Goal: Feedback & Contribution: Submit feedback/report problem

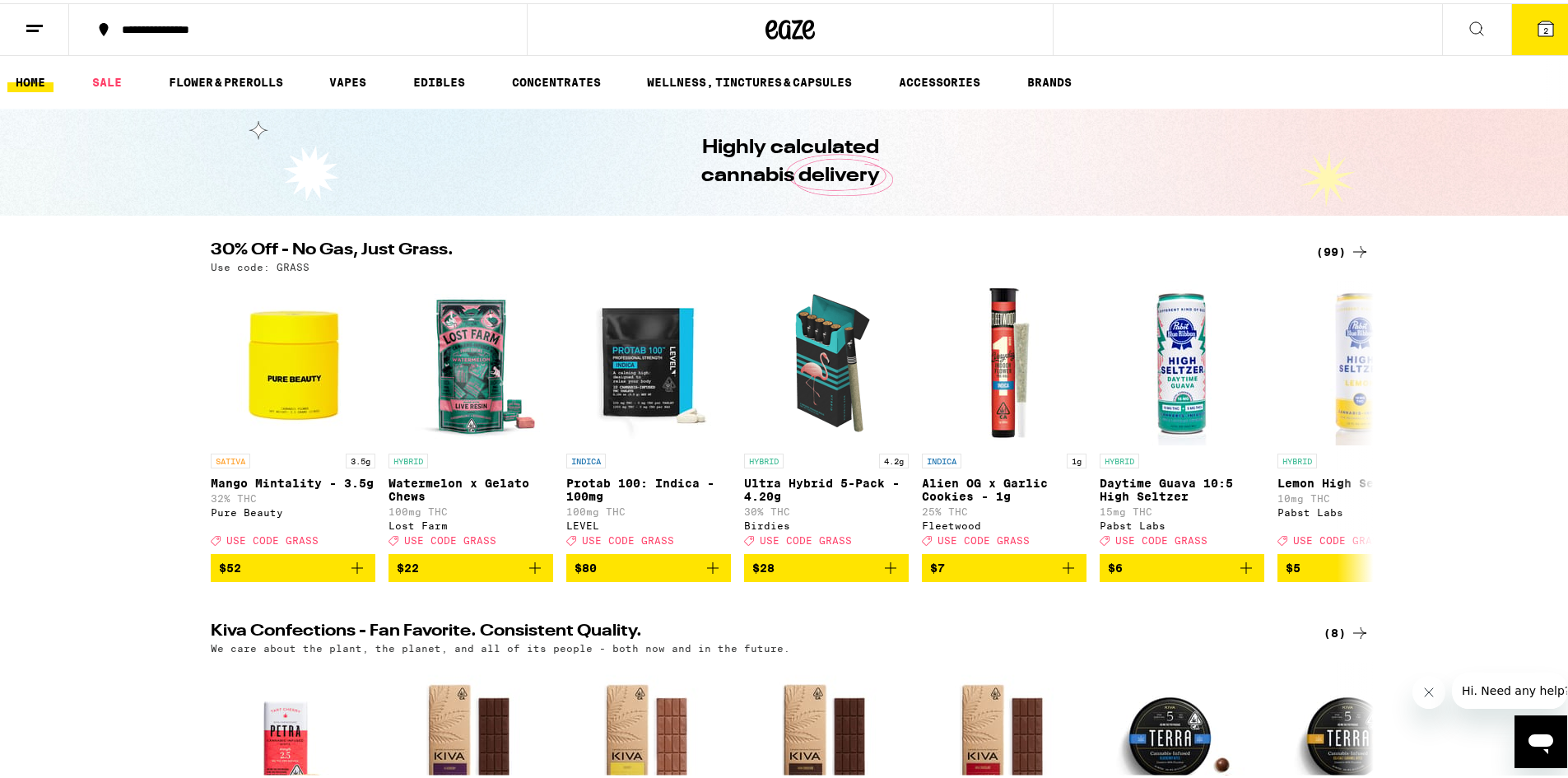
click at [1539, 27] on icon at bounding box center [1546, 25] width 14 height 14
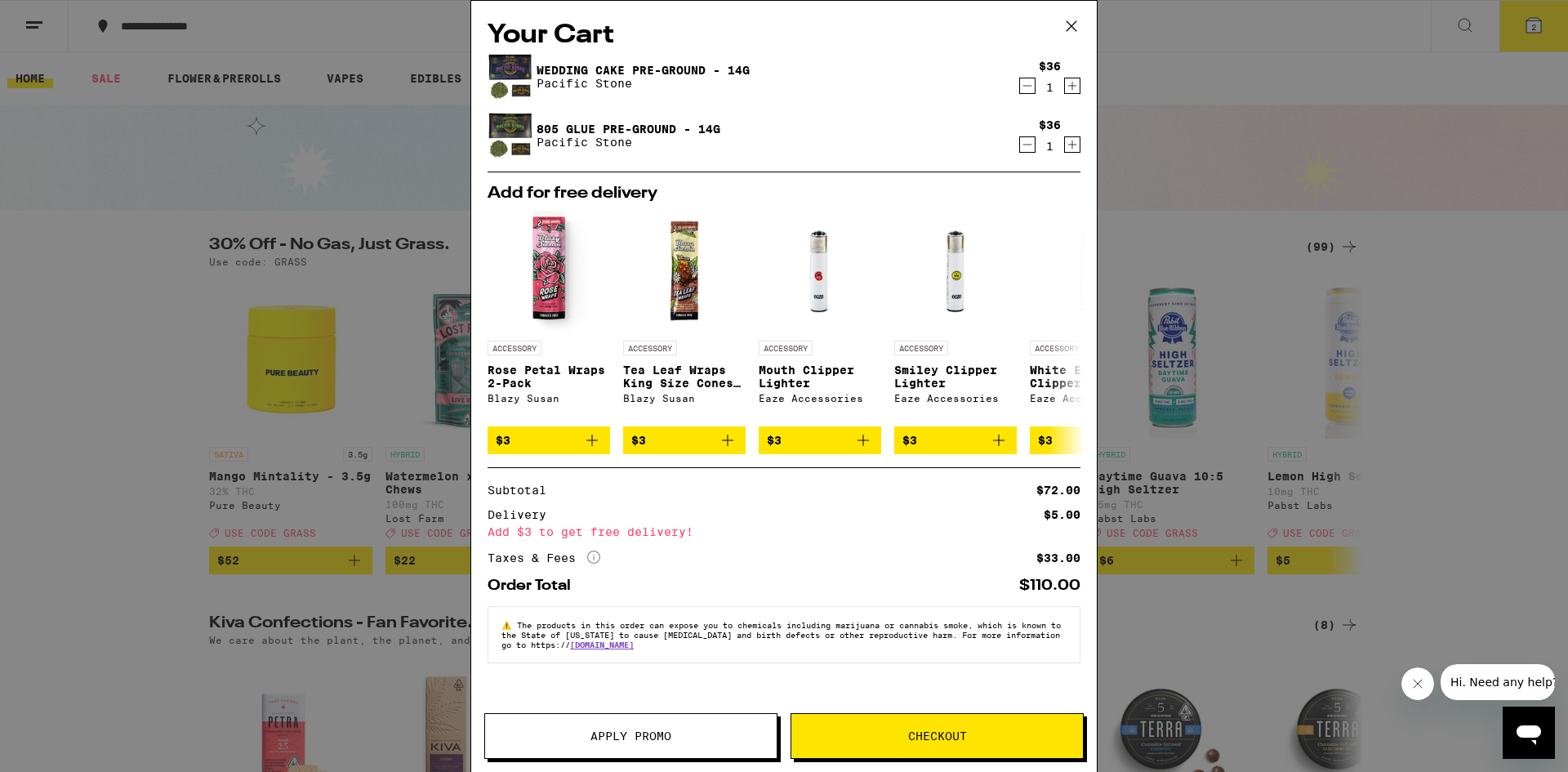
click at [1025, 89] on icon "Decrement" at bounding box center [1027, 86] width 14 height 20
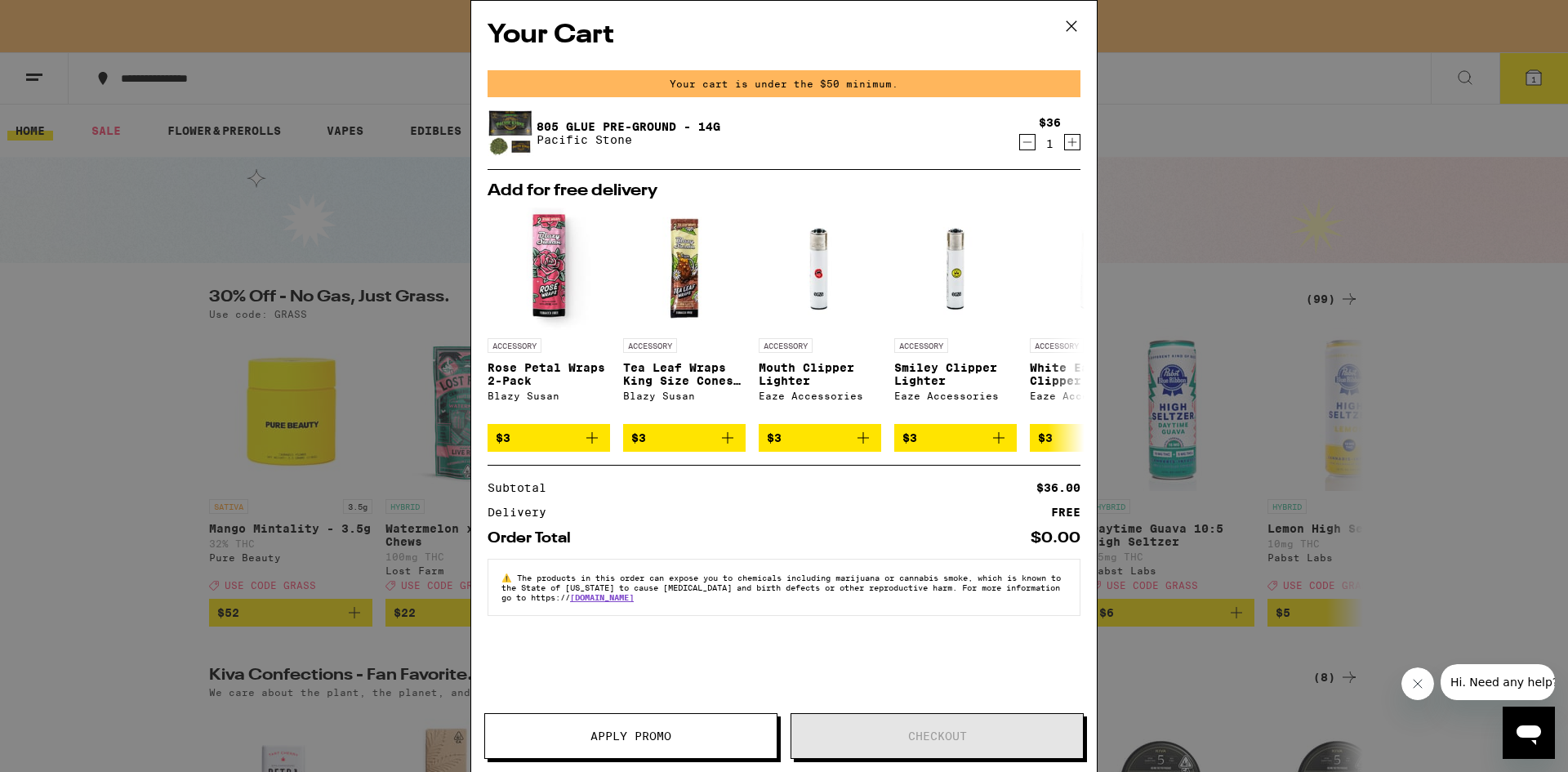
click at [1023, 145] on icon "Decrement" at bounding box center [1027, 142] width 14 height 20
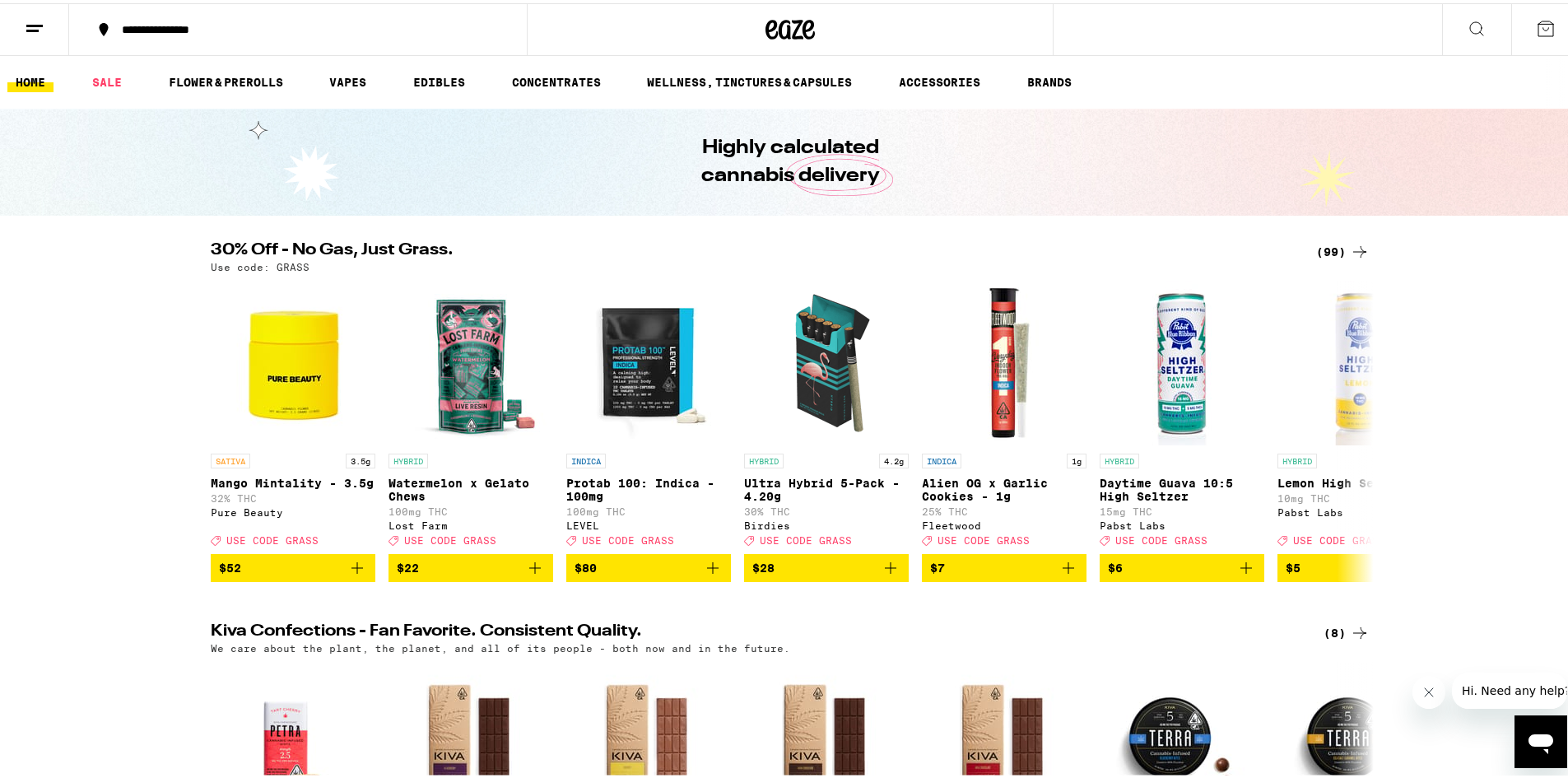
click at [37, 20] on icon at bounding box center [34, 25] width 20 height 20
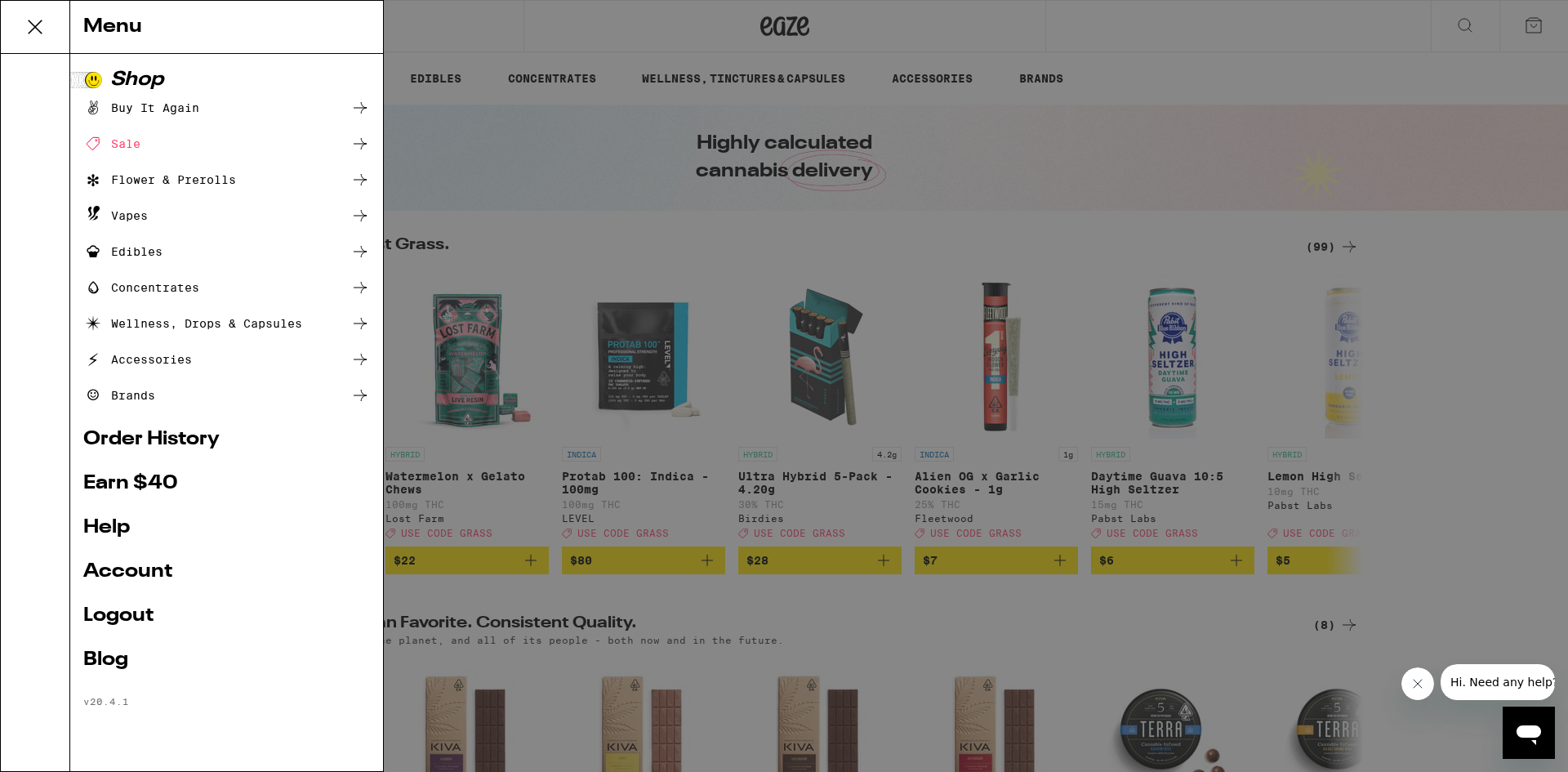
click at [144, 436] on link "Order History" at bounding box center [226, 440] width 286 height 20
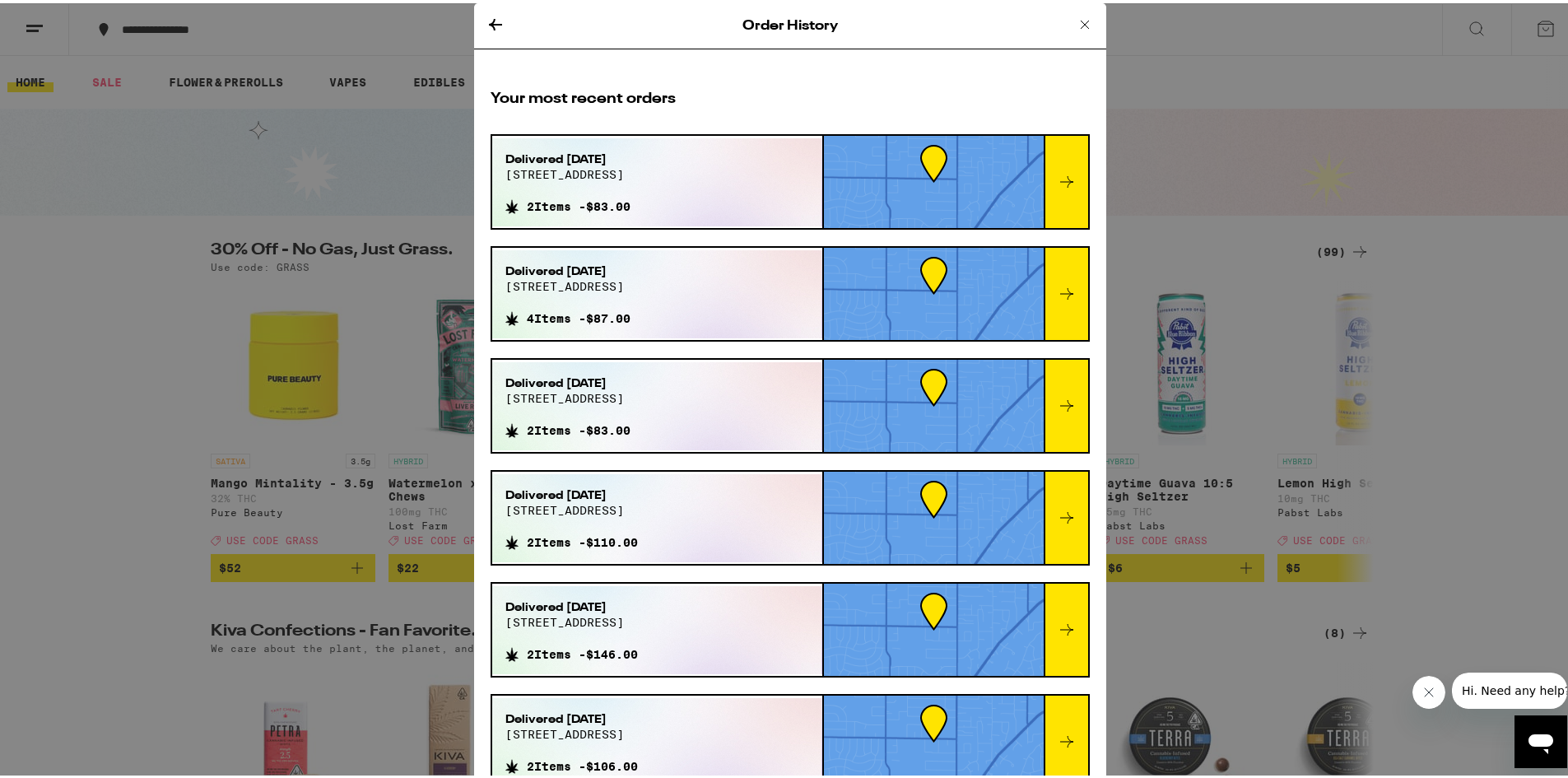
click at [1057, 182] on icon at bounding box center [1067, 179] width 20 height 20
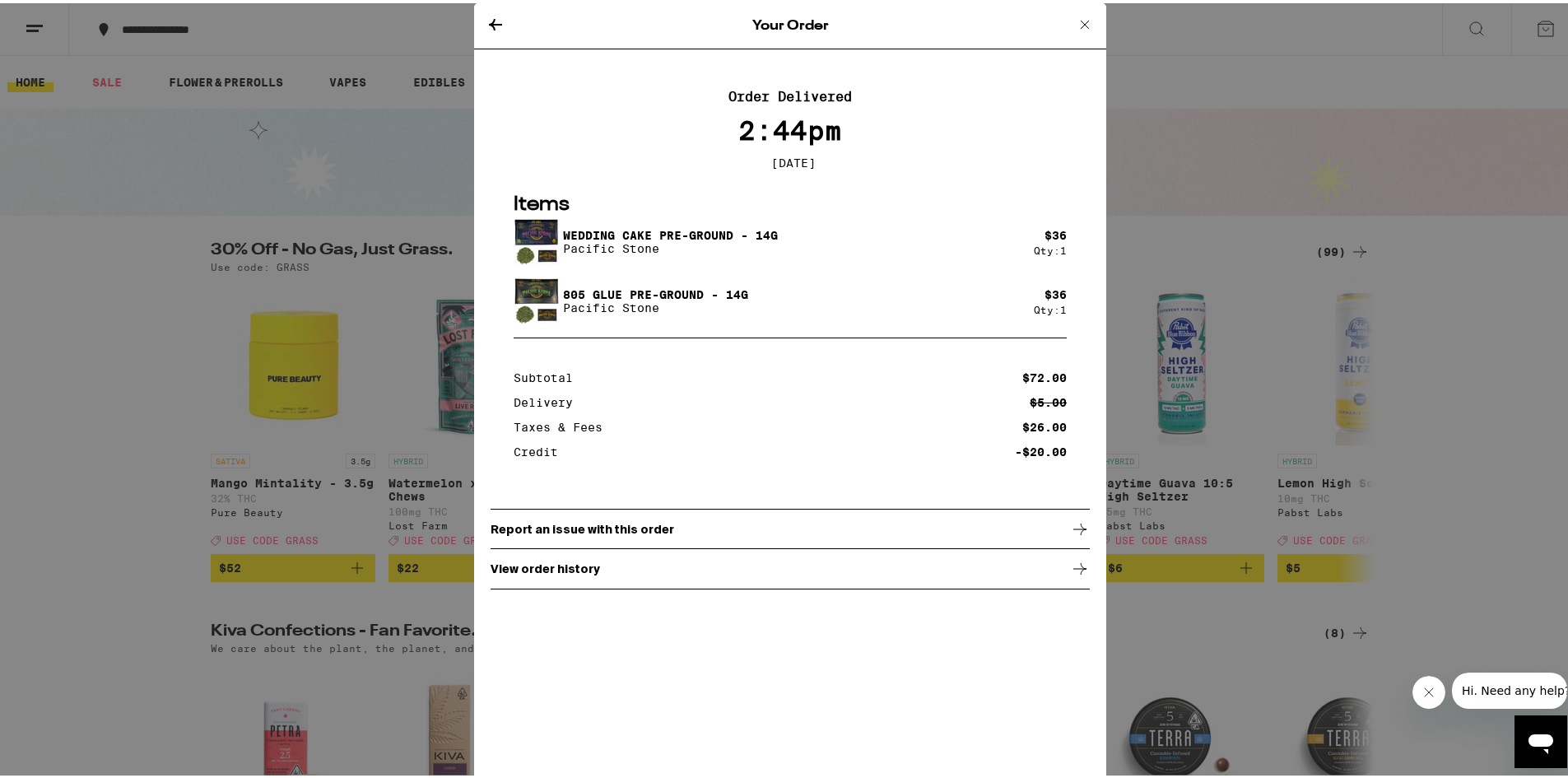
click at [719, 532] on div "Report an issue with this order" at bounding box center [790, 526] width 600 height 41
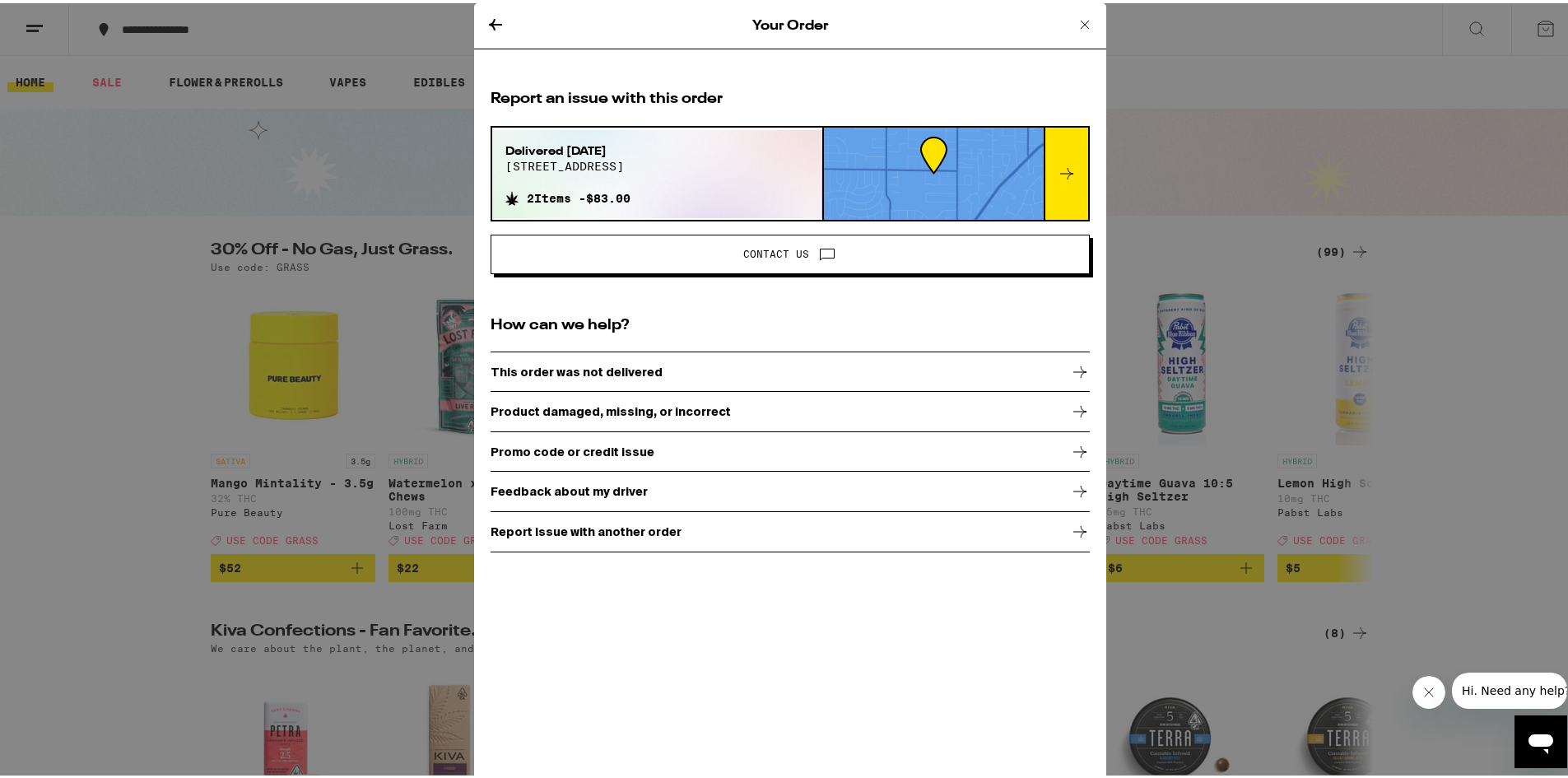
click at [577, 487] on p "Feedback about my driver" at bounding box center [569, 488] width 157 height 13
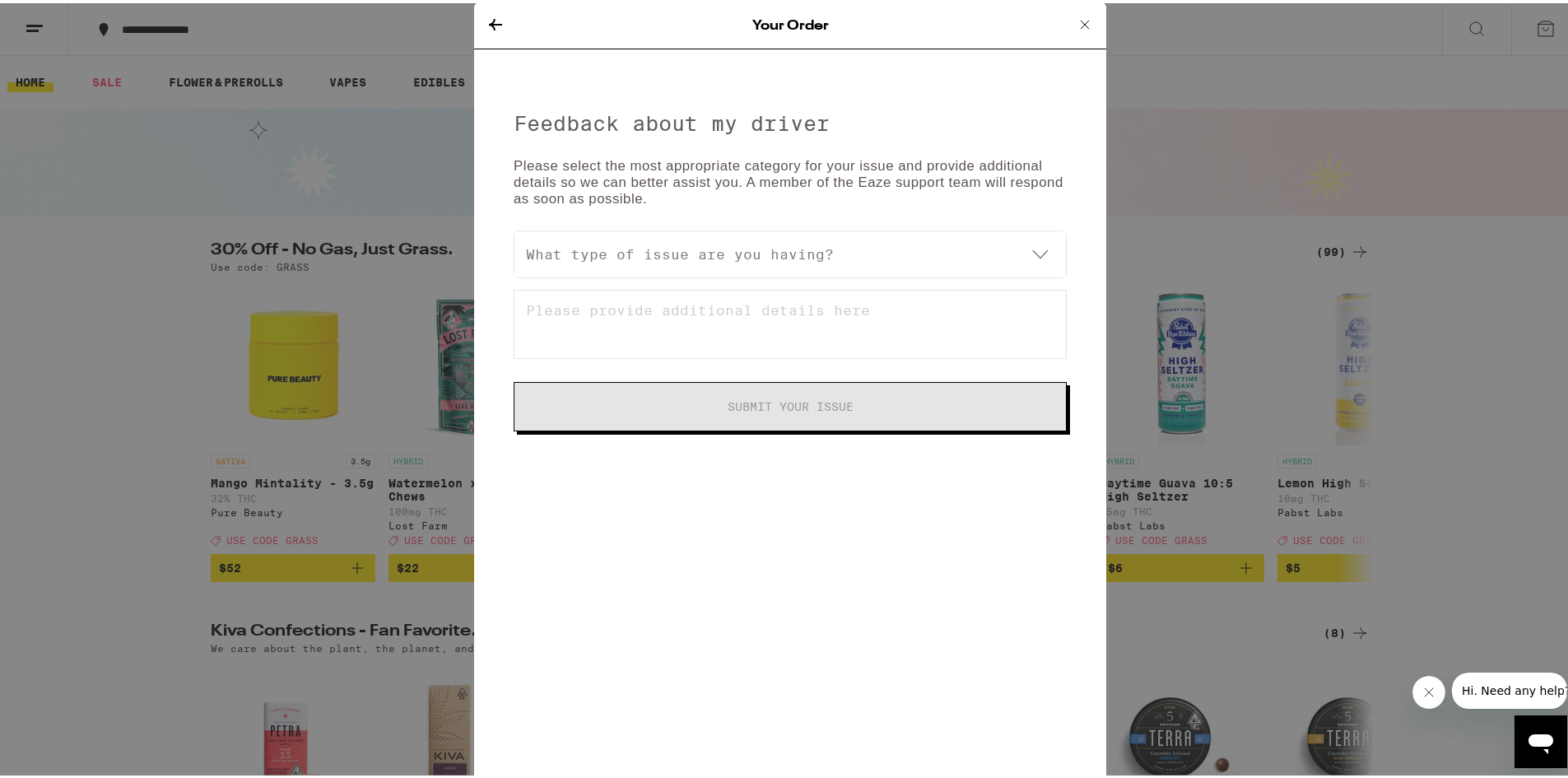
click at [929, 245] on select "What type of issue are you having? My driver was awesome! Driver did not follow…" at bounding box center [789, 251] width 551 height 46
select select "driver_praise"
click at [514, 228] on select "What type of issue are you having? My driver was awesome! Driver did not follow…" at bounding box center [789, 251] width 551 height 46
click at [661, 314] on textarea at bounding box center [789, 321] width 553 height 69
click at [1035, 243] on select "What type of issue are you having? My driver was awesome! Driver did not follow…" at bounding box center [789, 251] width 551 height 46
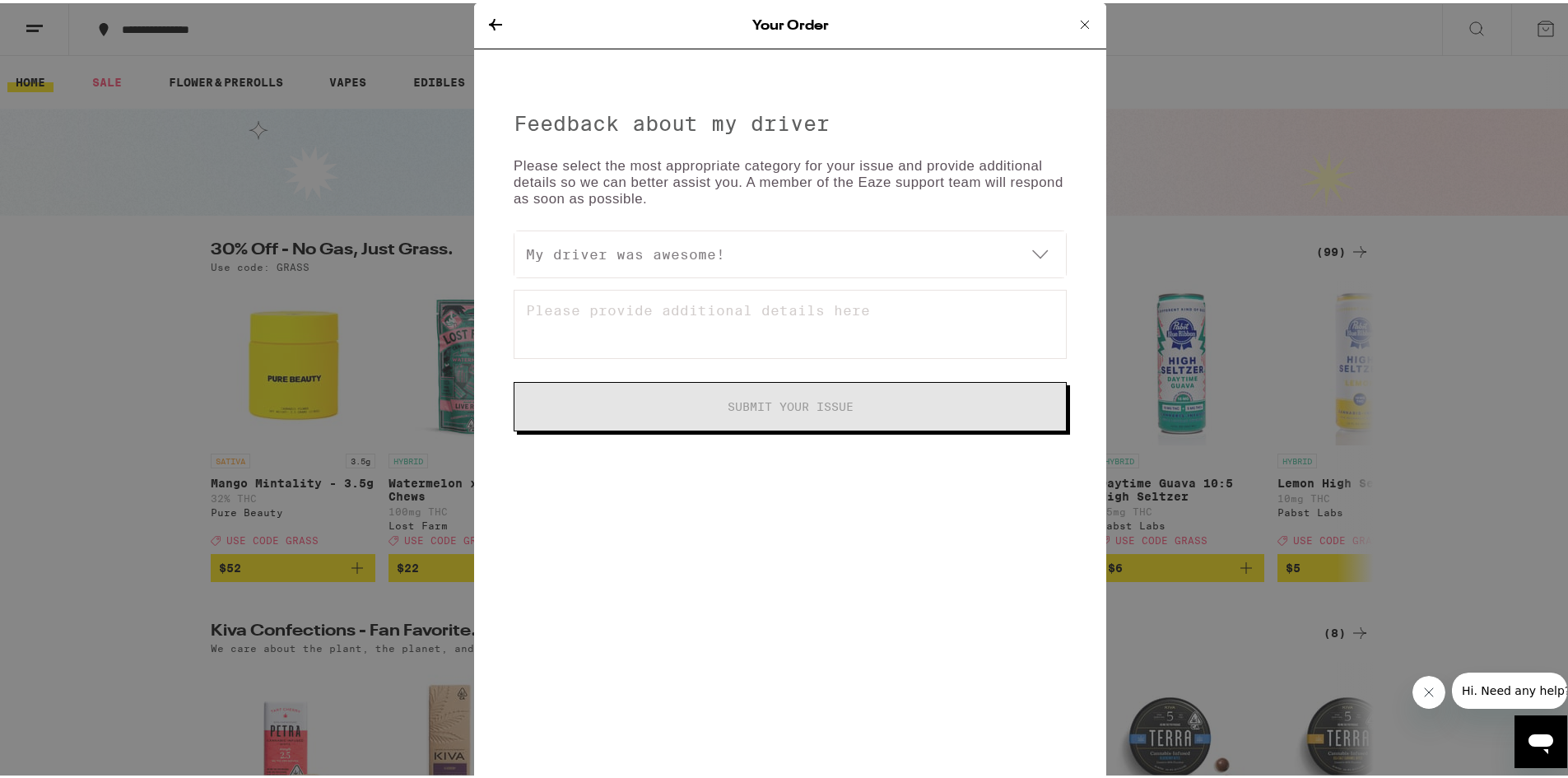
click at [1080, 22] on icon at bounding box center [1085, 22] width 20 height 20
